Goal: Task Accomplishment & Management: Complete application form

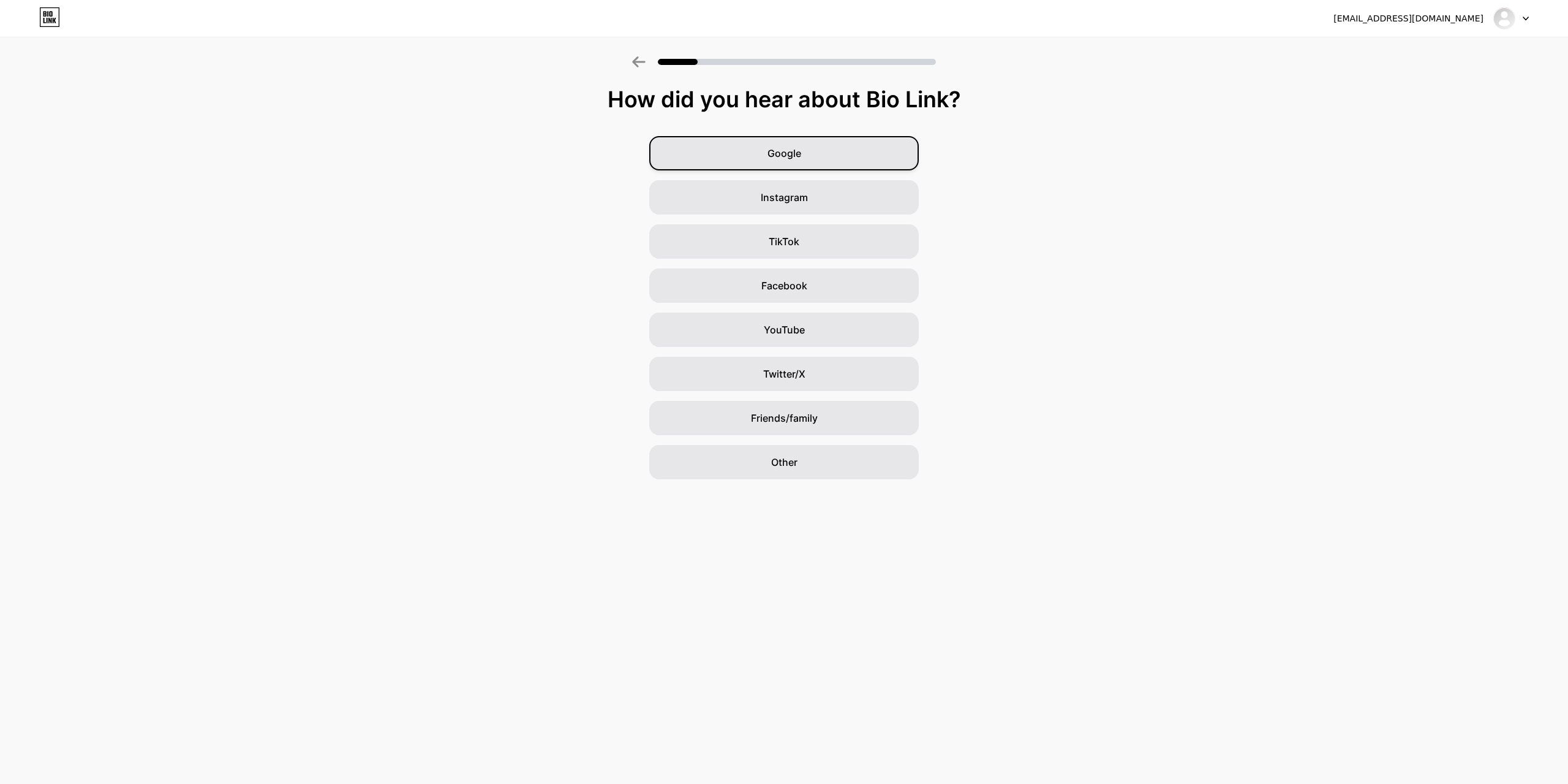
click at [824, 152] on div "Google" at bounding box center [784, 153] width 270 height 34
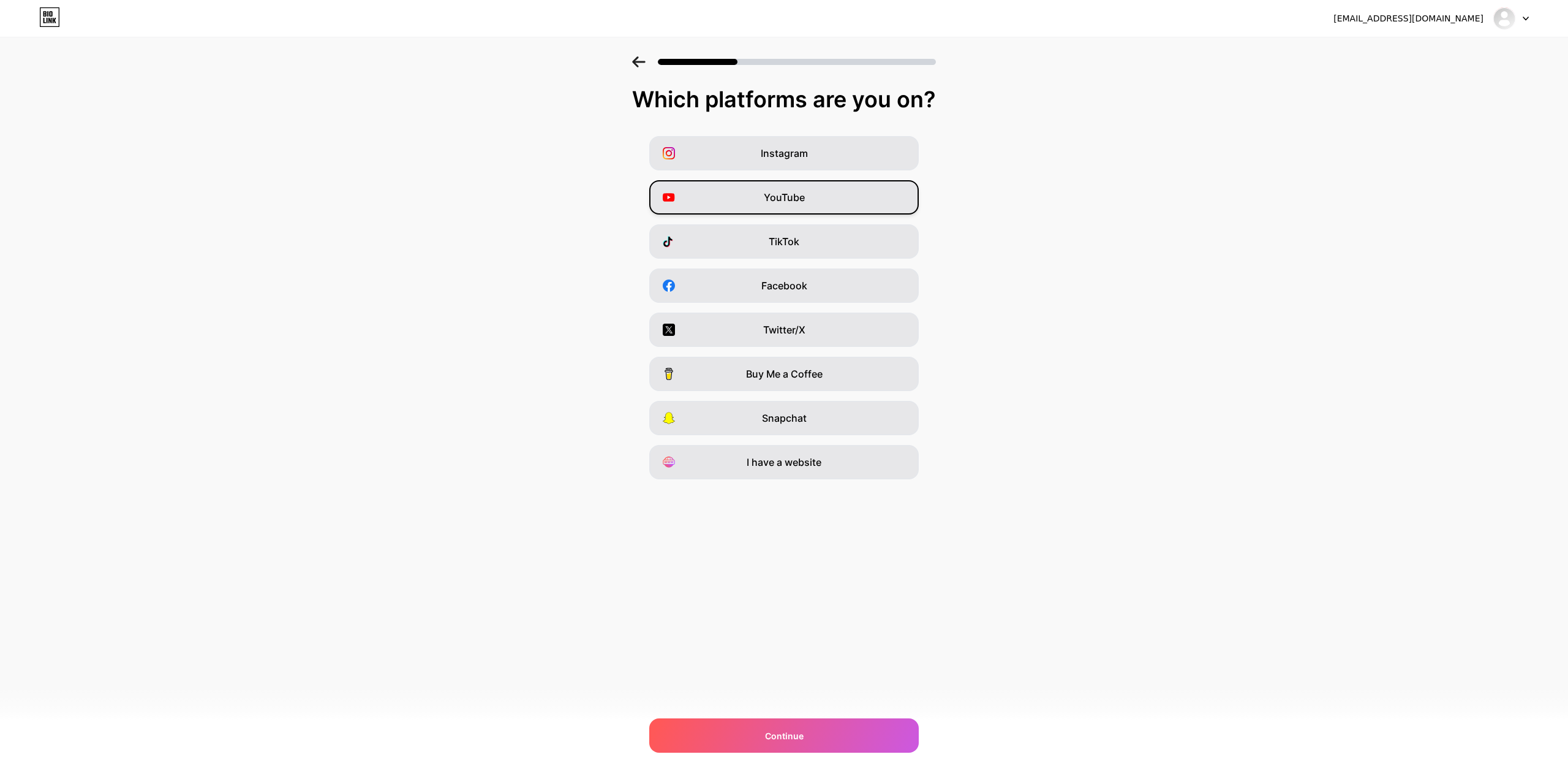
click at [804, 199] on span "YouTube" at bounding box center [785, 196] width 41 height 15
click at [785, 461] on span "I have a website" at bounding box center [784, 462] width 75 height 15
click at [851, 208] on div "YouTube" at bounding box center [784, 197] width 270 height 34
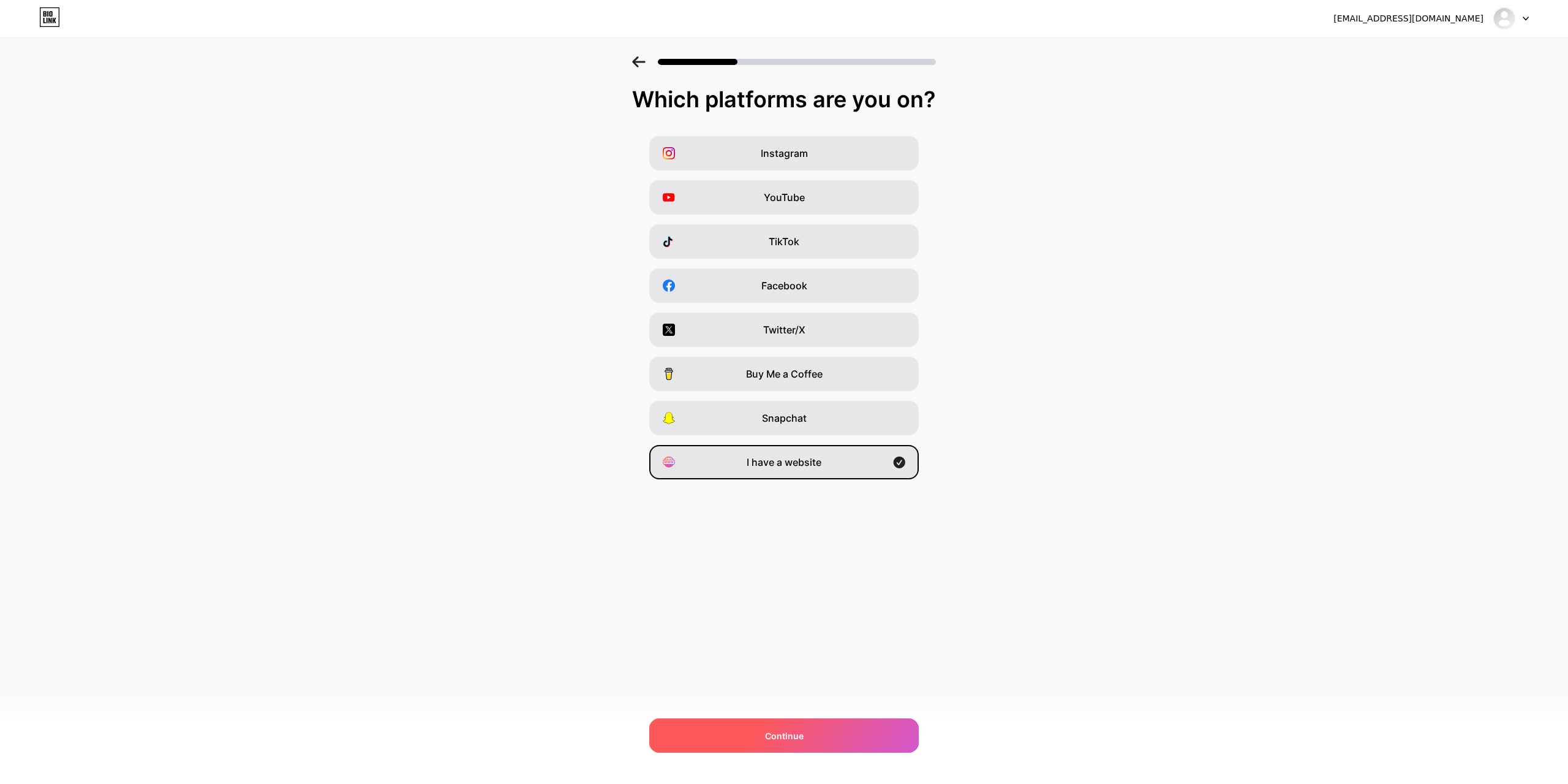
click at [794, 725] on div "Continue" at bounding box center [784, 735] width 270 height 34
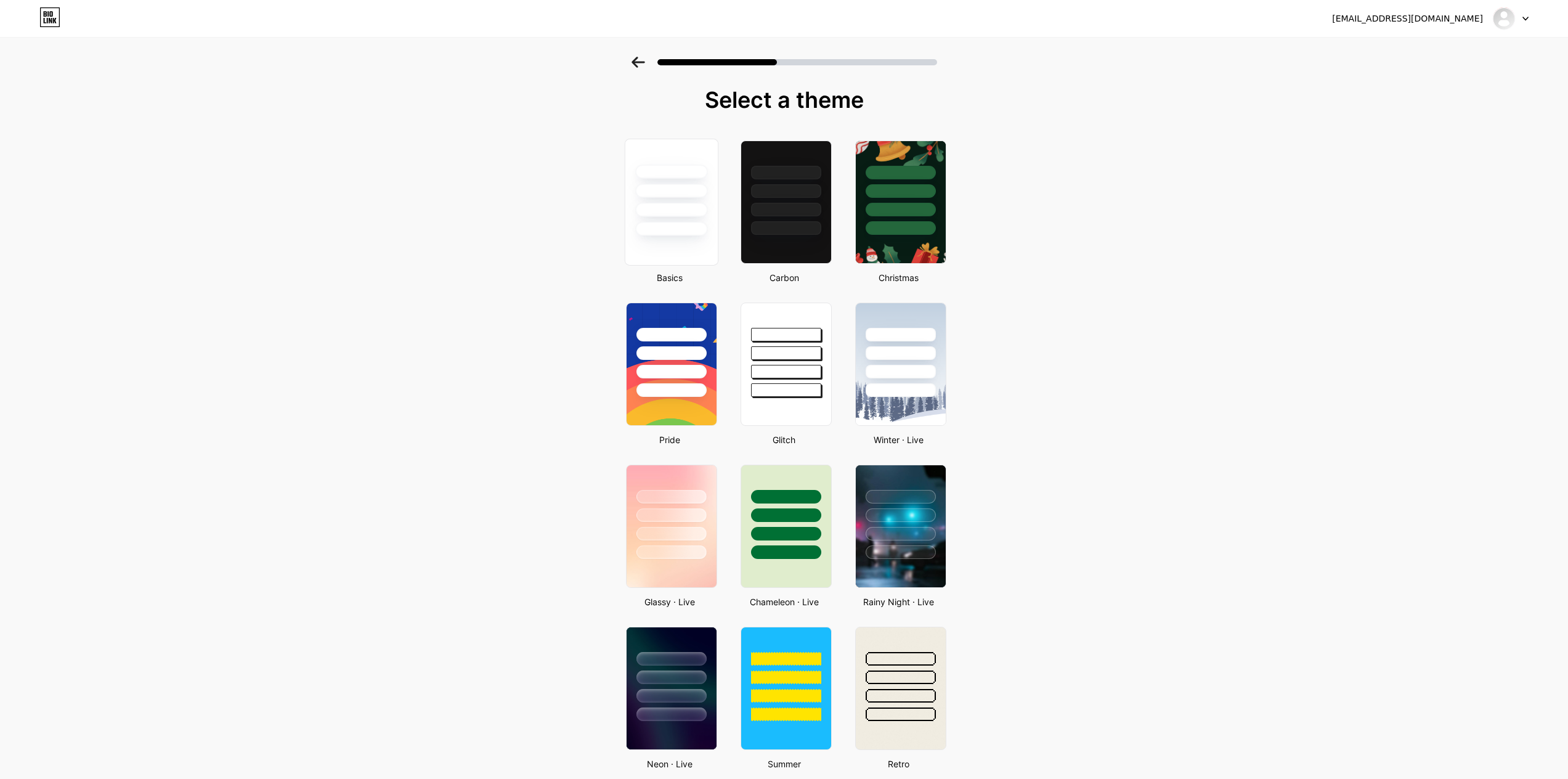
click at [665, 228] on div at bounding box center [671, 229] width 72 height 14
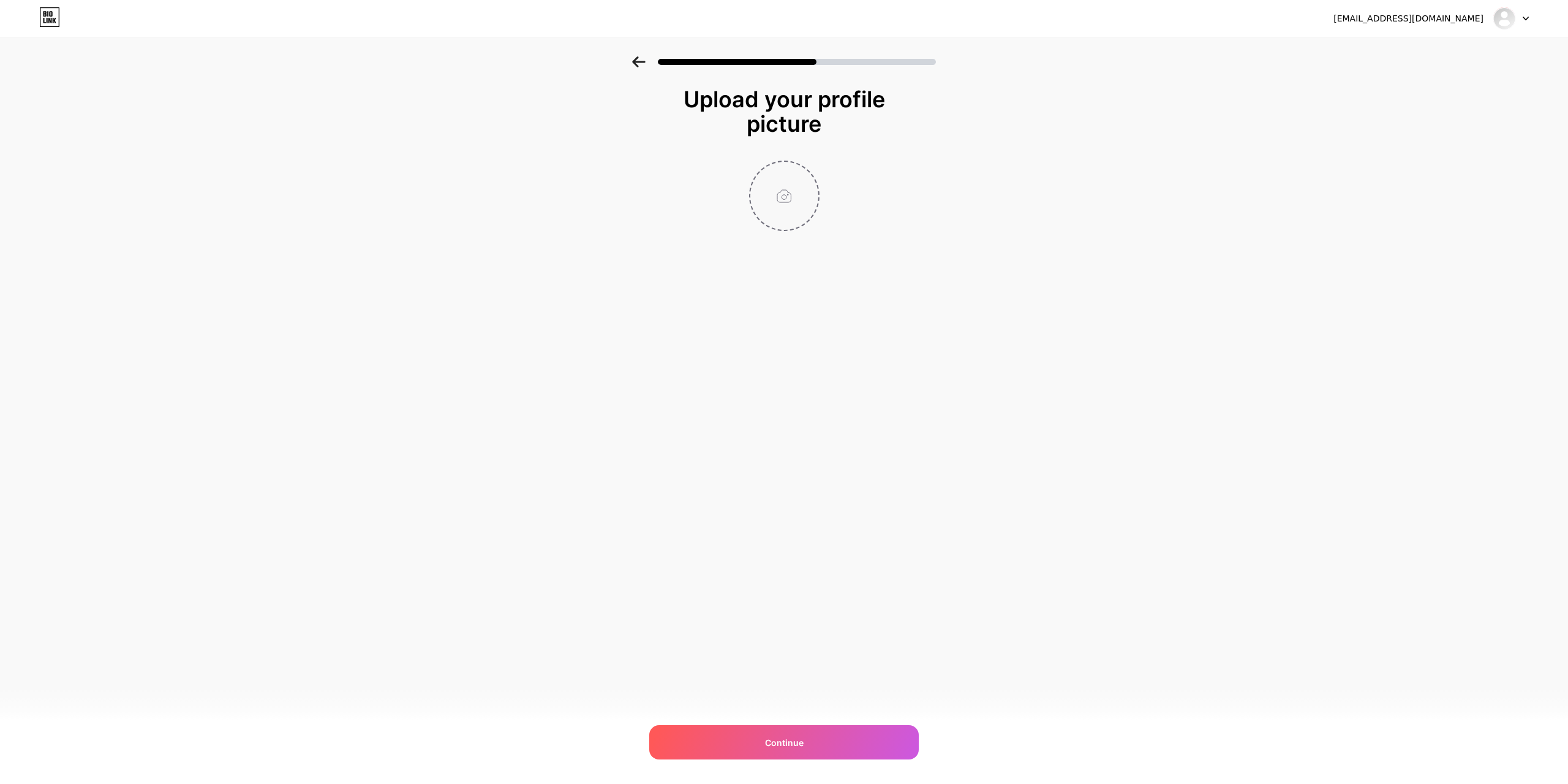
click at [797, 196] on input "file" at bounding box center [784, 196] width 68 height 68
type input "C:\fakepath\Screenshot_3.png"
click at [831, 740] on div "Continue" at bounding box center [784, 742] width 270 height 34
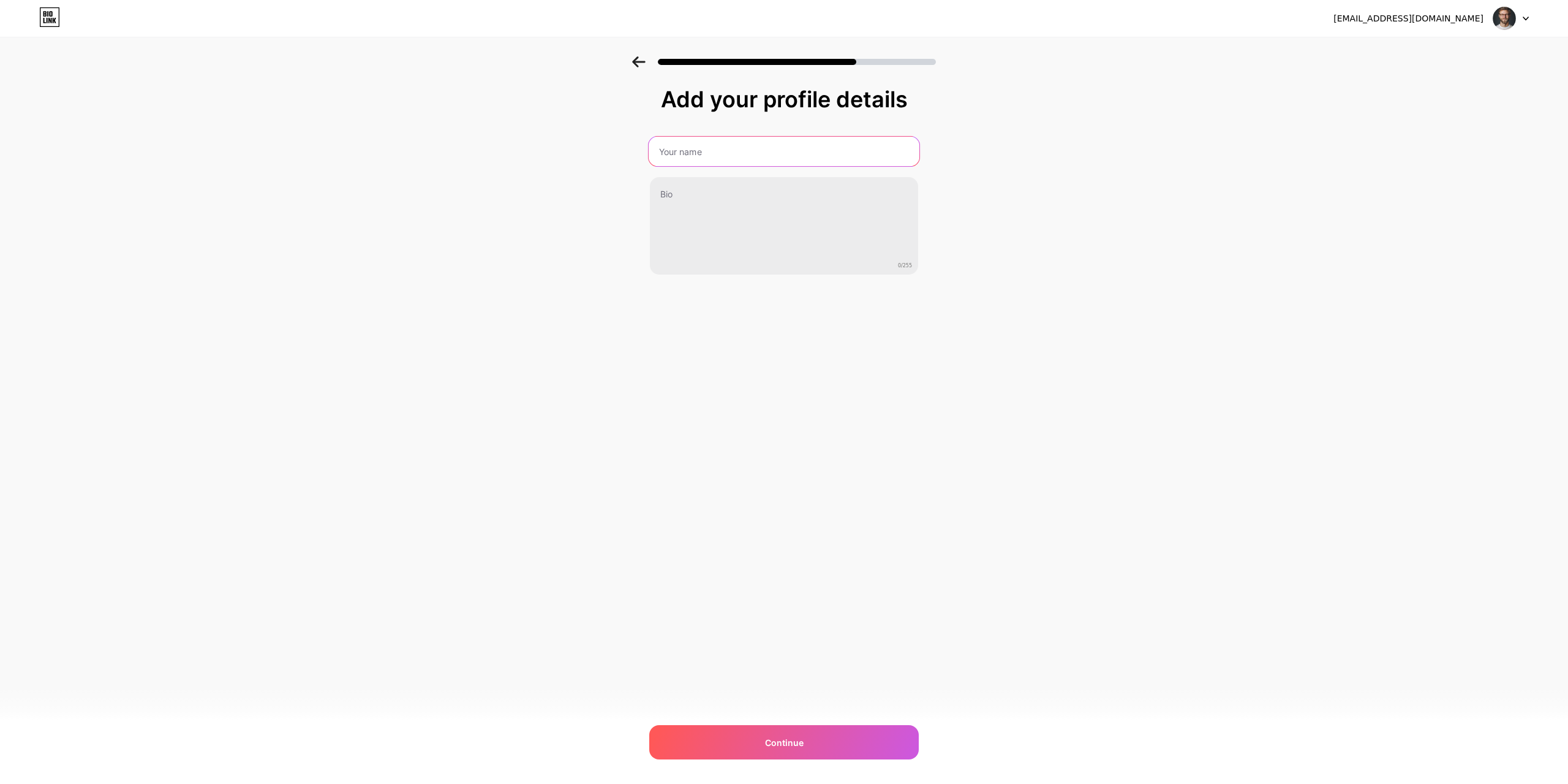
click at [720, 141] on input "text" at bounding box center [784, 152] width 271 height 29
type input "Freudly"
click at [1024, 172] on div "Add your profile details Freudly 0/255 Continue Error" at bounding box center [784, 196] width 1568 height 280
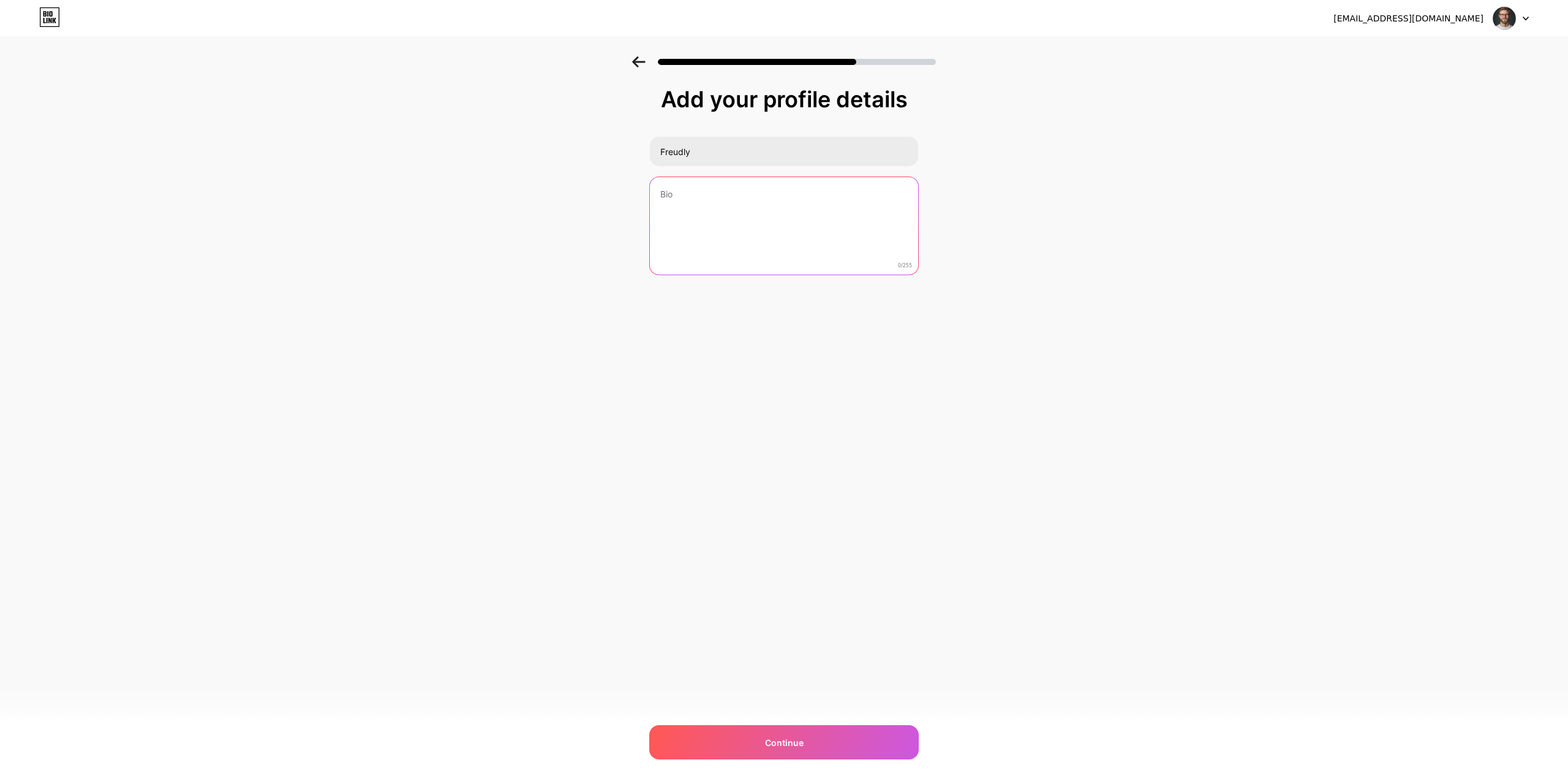
click at [748, 220] on textarea at bounding box center [783, 227] width 268 height 98
paste textarea "Your digital therapist 🧠 Freudly helps you track emotions, practice CBT, and fe…"
click at [812, 231] on textarea "Your digital therapist 🧠 Freudly helps you track emotions, practice CBT, and fe…" at bounding box center [784, 227] width 271 height 100
drag, startPoint x: 798, startPoint y: 233, endPoint x: 838, endPoint y: 227, distance: 40.4
click at [838, 227] on textarea "Your digital therapist 🧠 Freudly helps you track emotions, practice CBT, and fe…" at bounding box center [784, 227] width 271 height 100
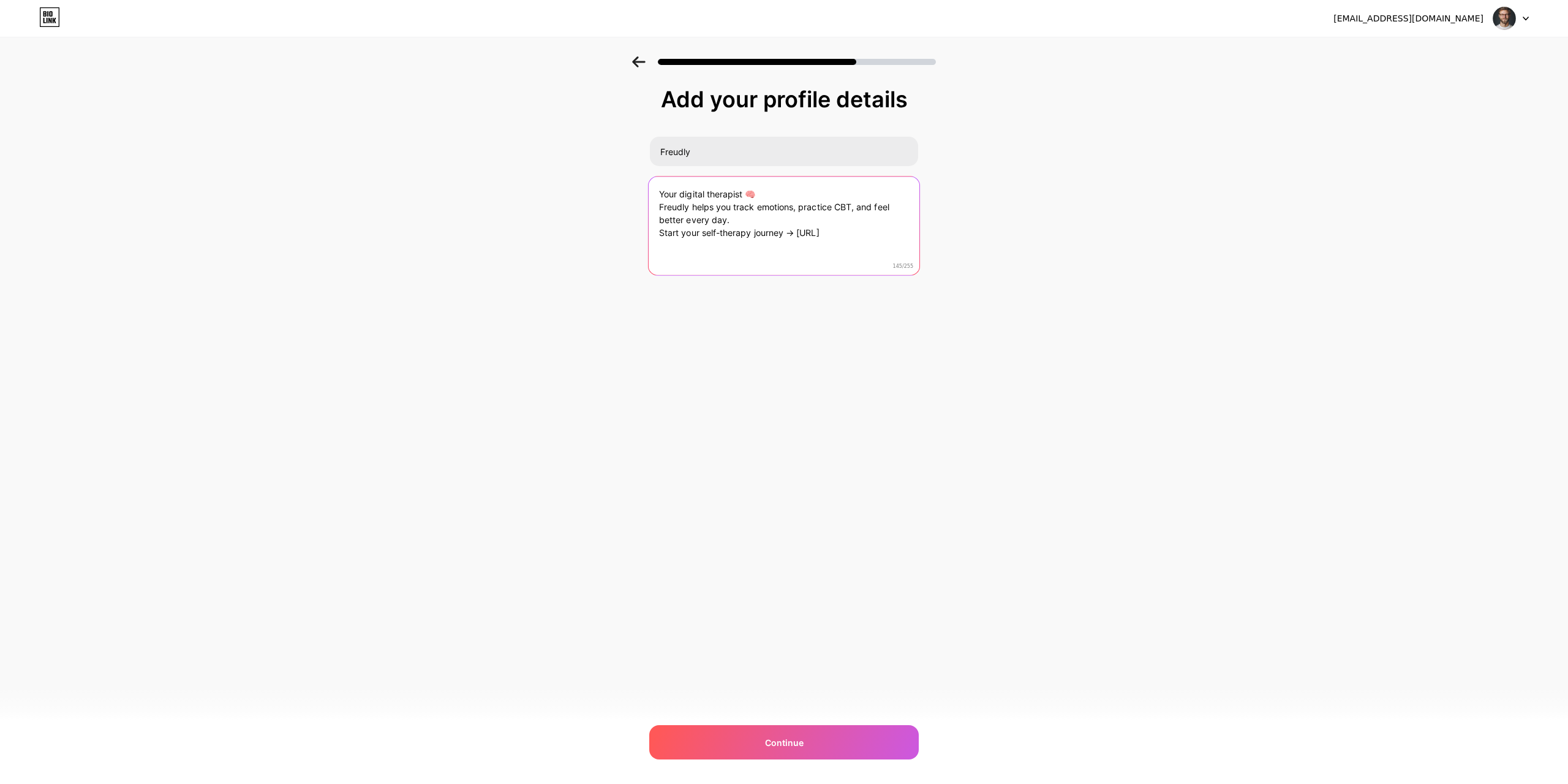
paste textarea "https://freudly.ai/"
type textarea "Your digital therapist 🧠 Freudly helps you track emotions, practice CBT, and fe…"
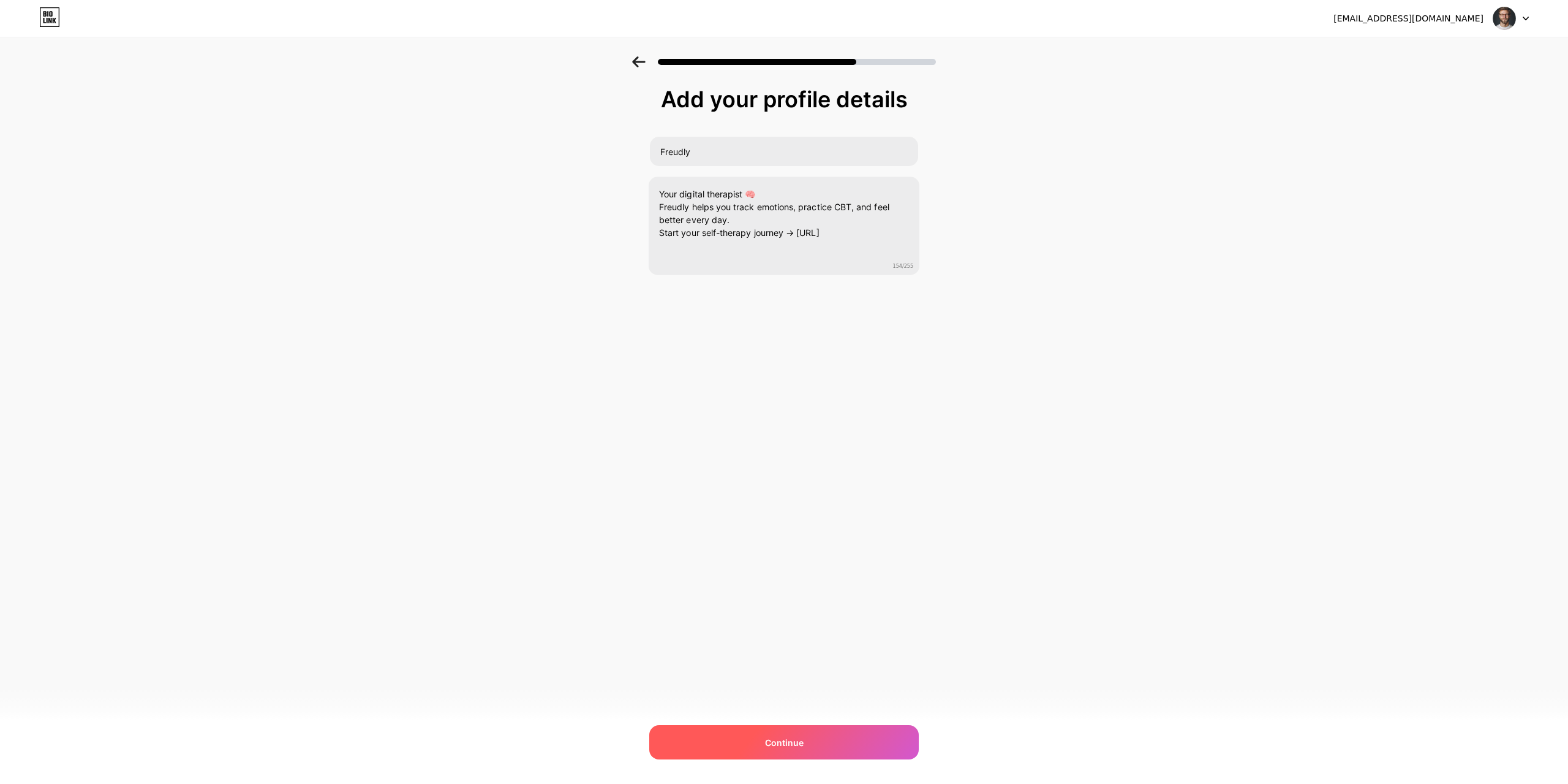
click at [780, 744] on span "Continue" at bounding box center [784, 742] width 39 height 13
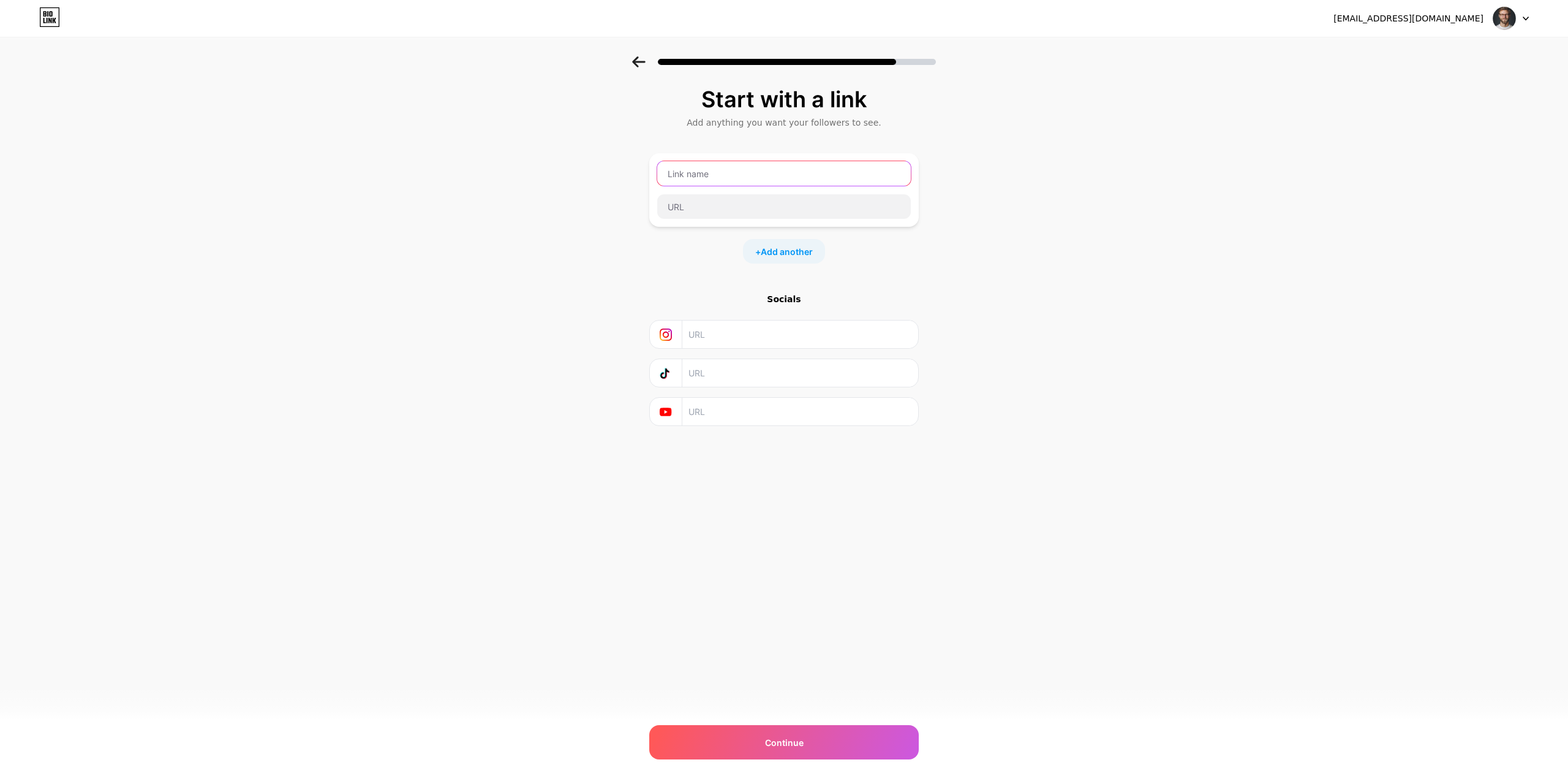
click at [703, 166] on input "text" at bounding box center [784, 173] width 253 height 24
type input "freudly"
drag, startPoint x: 716, startPoint y: 171, endPoint x: 536, endPoint y: 178, distance: 180.1
click at [536, 178] on div "Start with a link Add anything you want your followers to see. freudly + Add an…" at bounding box center [784, 271] width 1568 height 431
paste input "freudly"
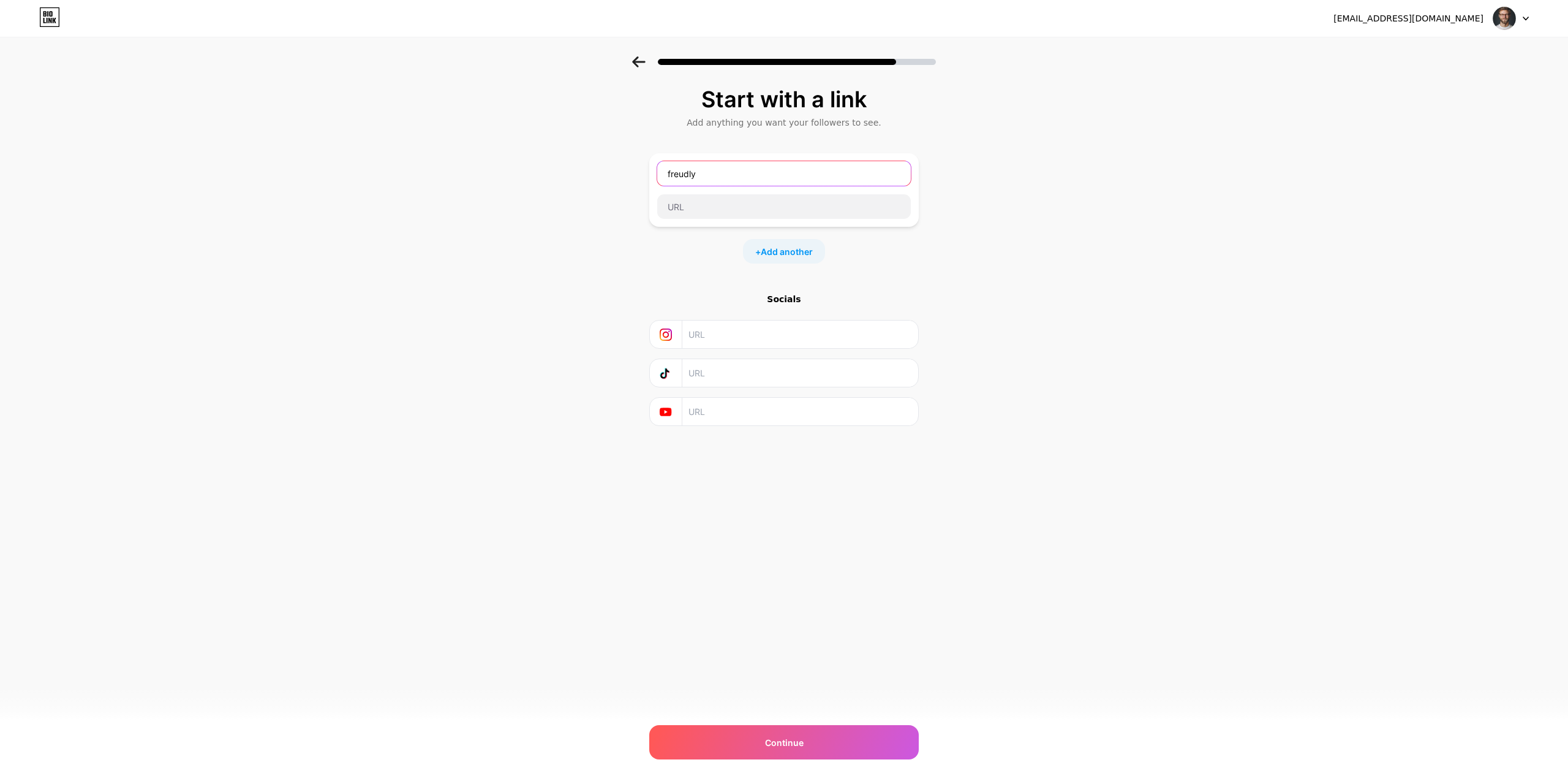
click at [667, 170] on input "freudly" at bounding box center [784, 173] width 253 height 24
click at [714, 174] on input "Freudly" at bounding box center [784, 173] width 253 height 24
paste input "AI-powered therapy & emotional growth app."
type input "Freudly - AI-powered therapy & emotional growth app."
click at [740, 212] on input "text" at bounding box center [784, 206] width 253 height 24
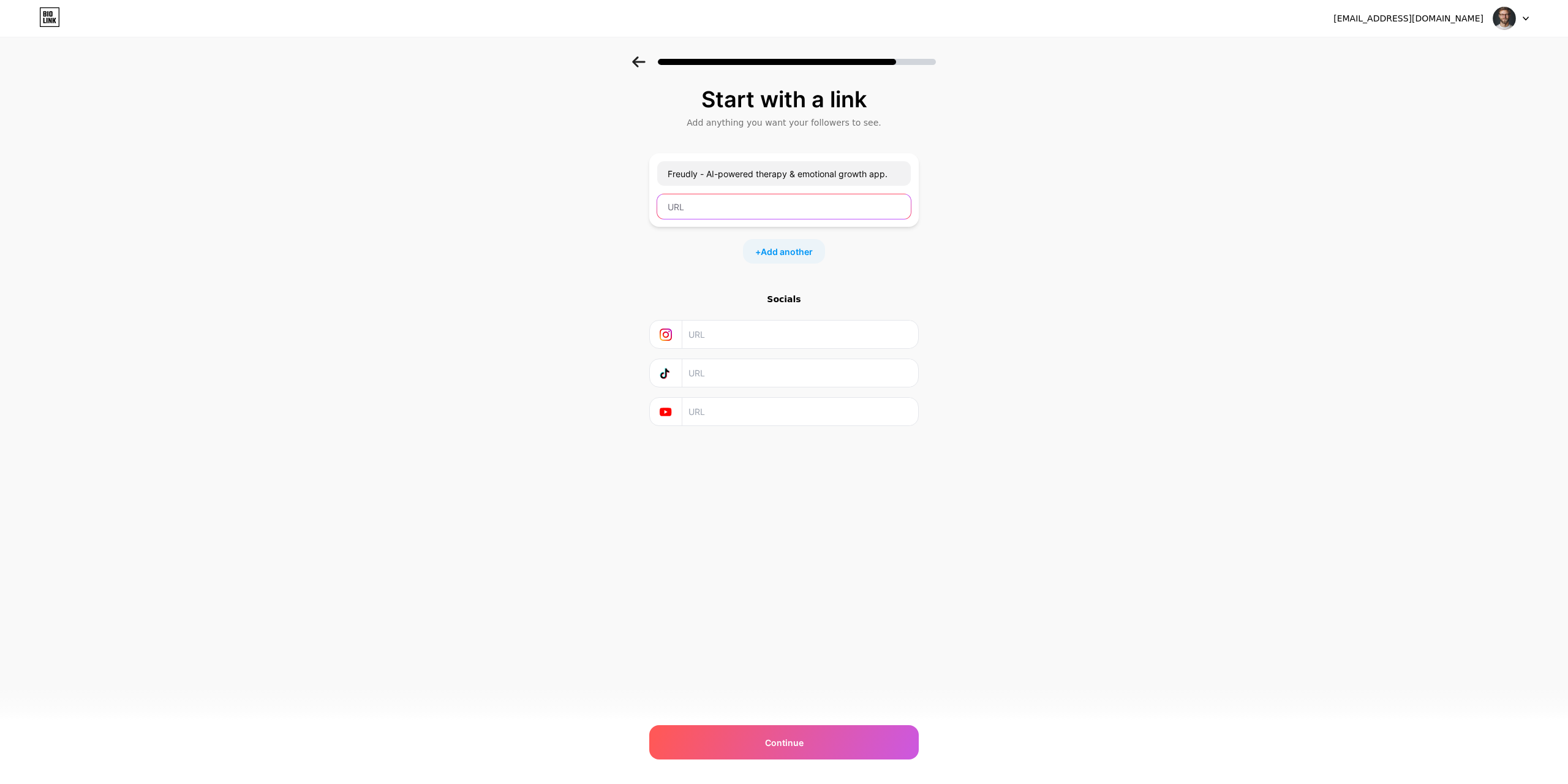
paste input "https://freudly.ai/"
type input "https://freudly.ai/"
click at [601, 278] on div "Start with a link Add anything you want your followers to see. Freudly - AI-pow…" at bounding box center [784, 271] width 1568 height 431
click at [809, 735] on div "Continue" at bounding box center [784, 742] width 270 height 34
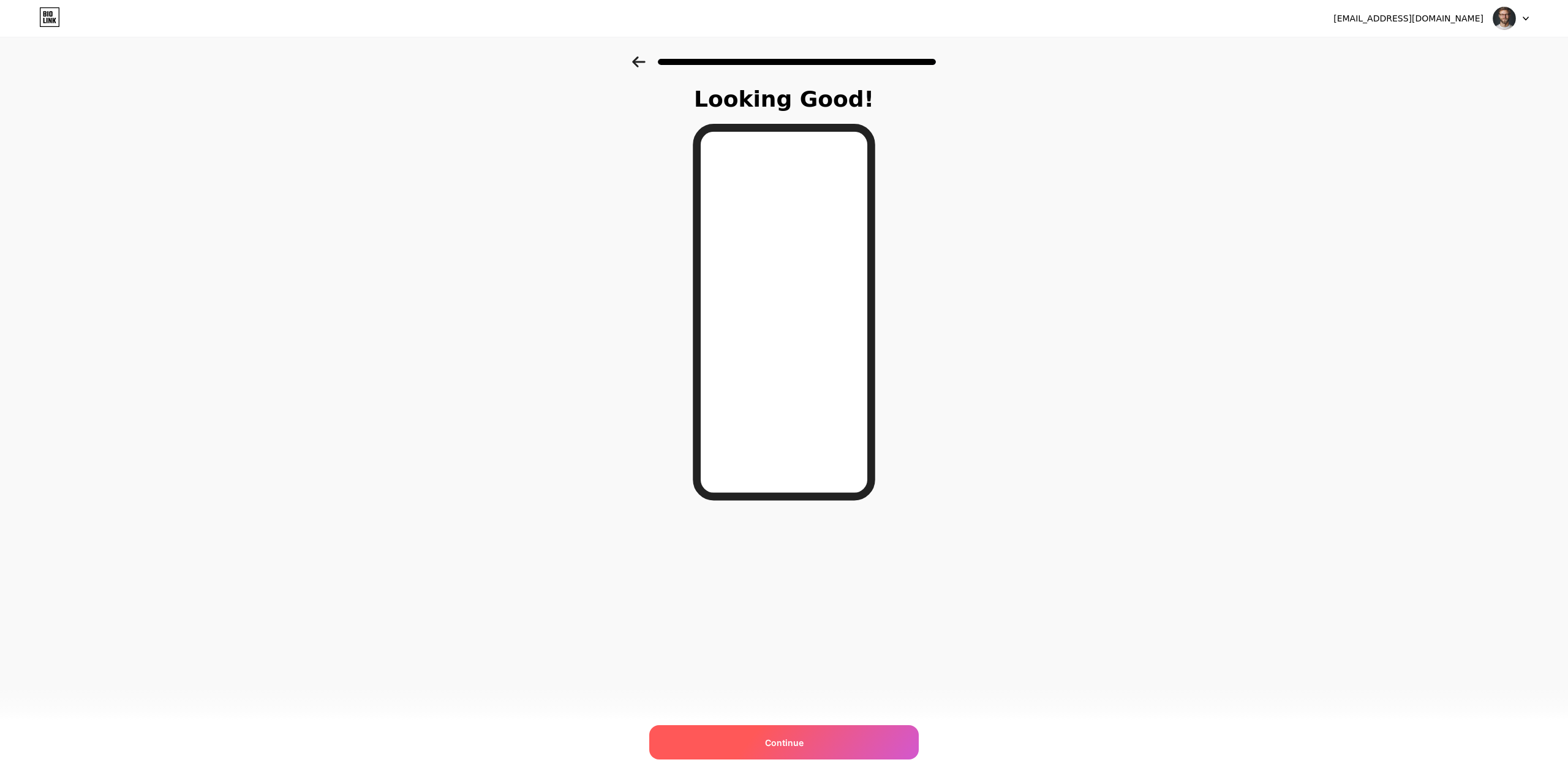
click at [807, 739] on div "Continue" at bounding box center [784, 742] width 270 height 34
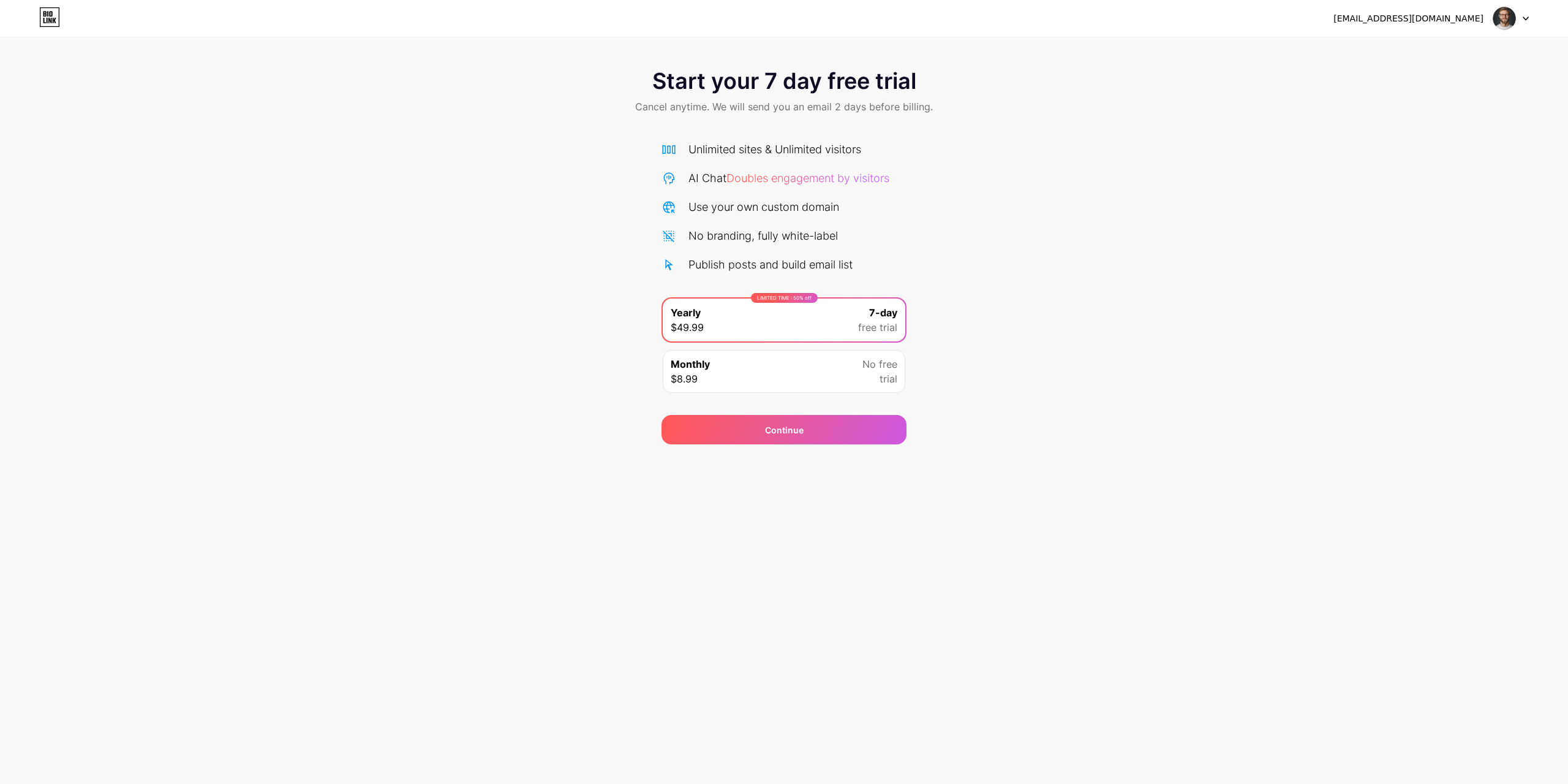
click at [744, 370] on div "Monthly $8.99 No free trial" at bounding box center [784, 371] width 243 height 43
click at [807, 309] on div "LIMITED TIME : 50% off Yearly $49.99 7-day free trial" at bounding box center [784, 320] width 243 height 43
click at [787, 436] on span "Continue" at bounding box center [784, 429] width 39 height 13
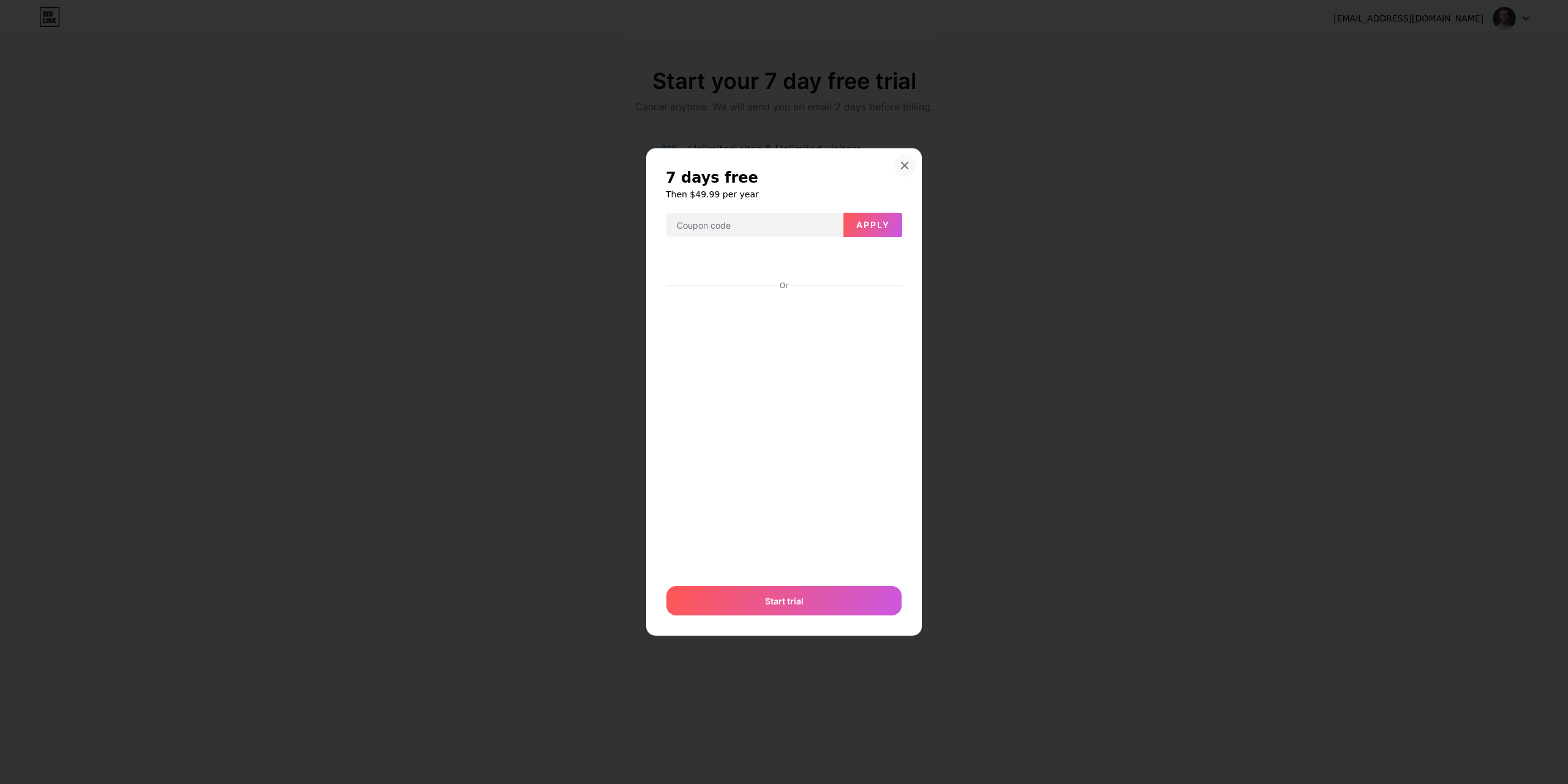
click at [903, 165] on icon at bounding box center [905, 165] width 9 height 9
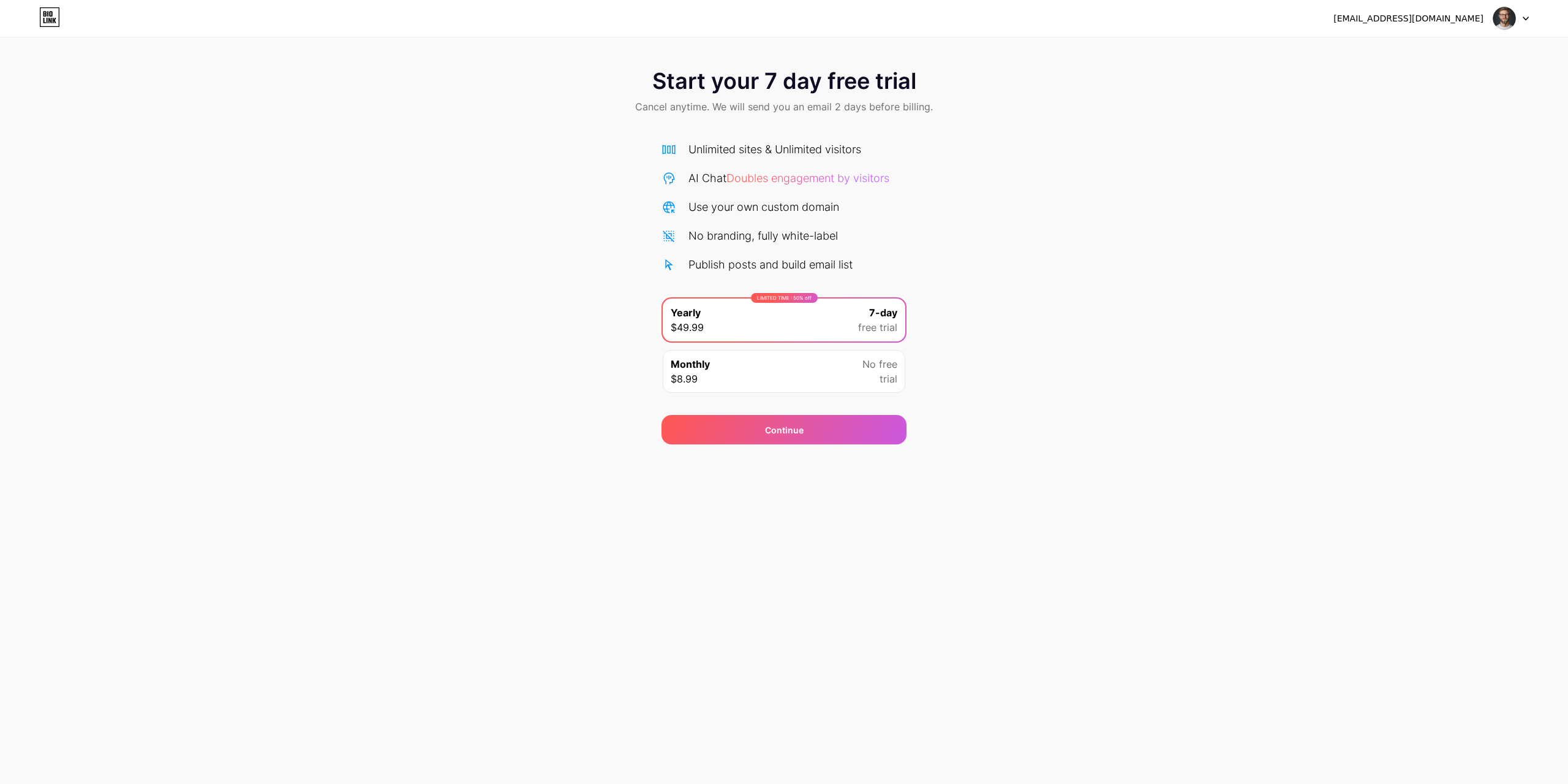
click at [39, 17] on div "t9130074529@gmail.com Logout" at bounding box center [784, 19] width 1568 height 22
click at [40, 17] on icon at bounding box center [50, 17] width 21 height 20
click at [1528, 20] on div "t9130074529@gmail.com Logout" at bounding box center [784, 19] width 1568 height 22
click at [1528, 20] on icon at bounding box center [1526, 18] width 6 height 4
click at [1409, 50] on li "Logout" at bounding box center [1453, 50] width 152 height 33
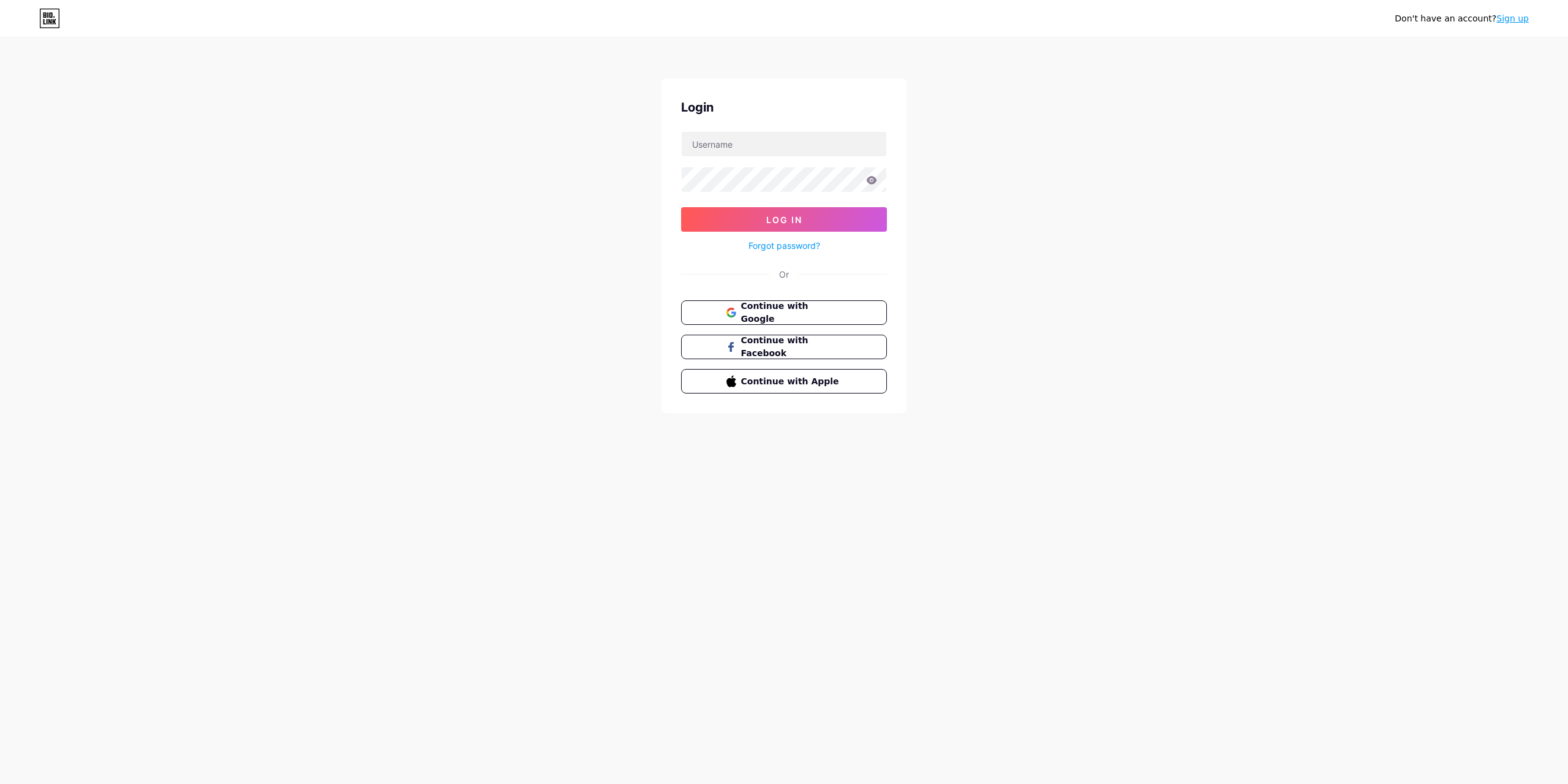
click at [52, 27] on icon at bounding box center [50, 18] width 21 height 20
